Goal: Check status: Check status

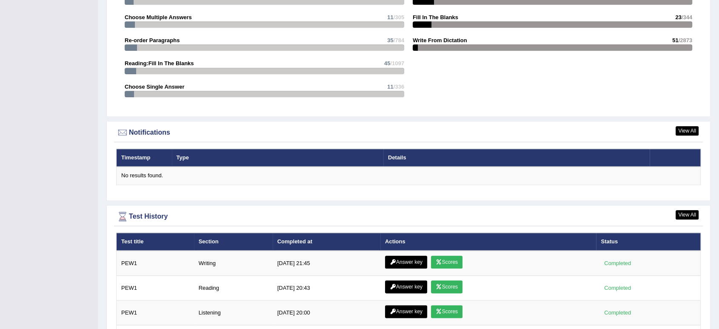
scroll to position [981, 0]
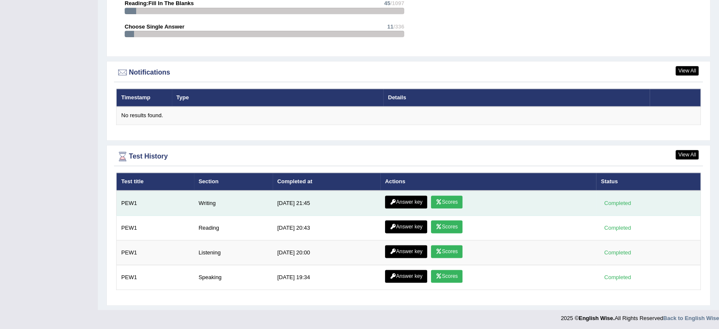
click at [446, 202] on link "Scores" at bounding box center [446, 201] width 31 height 13
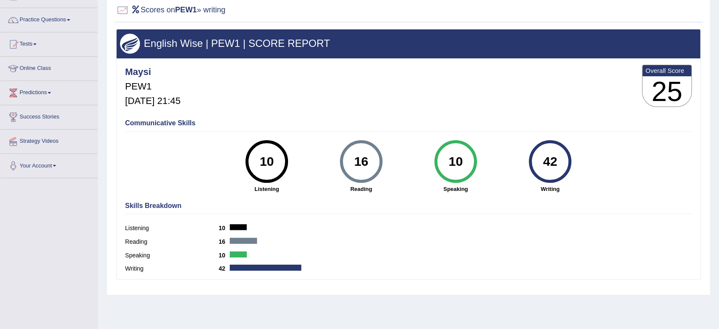
scroll to position [118, 0]
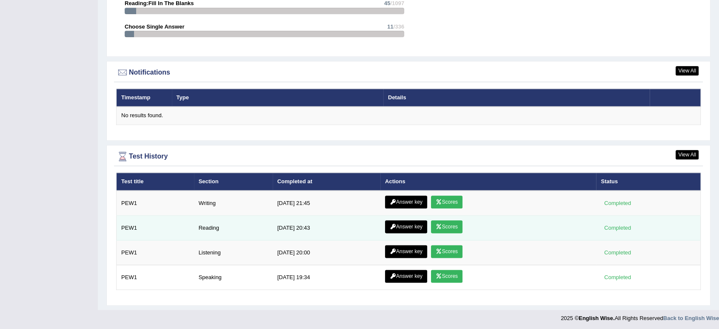
click at [452, 224] on link "Scores" at bounding box center [446, 226] width 31 height 13
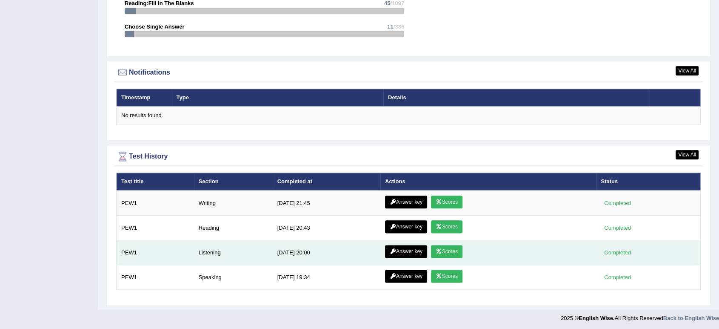
click at [455, 249] on link "Scores" at bounding box center [446, 251] width 31 height 13
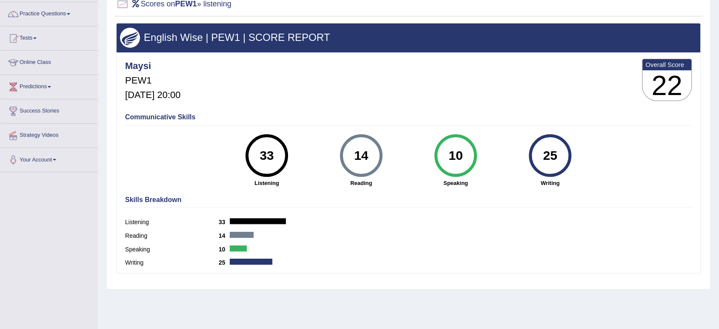
scroll to position [47, 0]
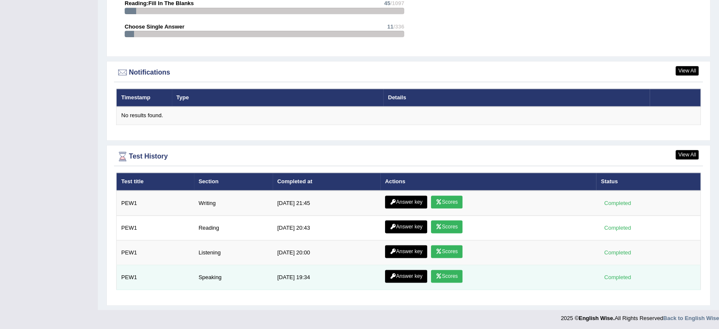
click at [445, 275] on link "Scores" at bounding box center [446, 275] width 31 height 13
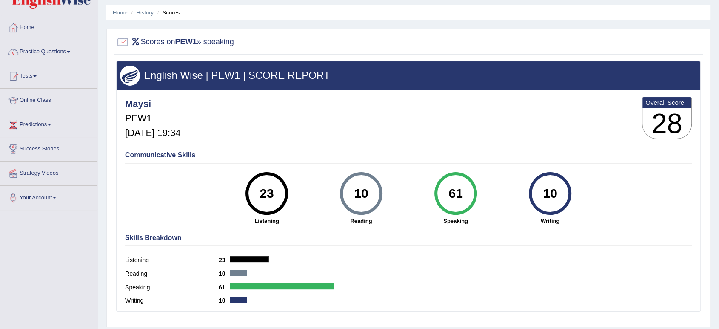
scroll to position [47, 0]
